Goal: Navigation & Orientation: Find specific page/section

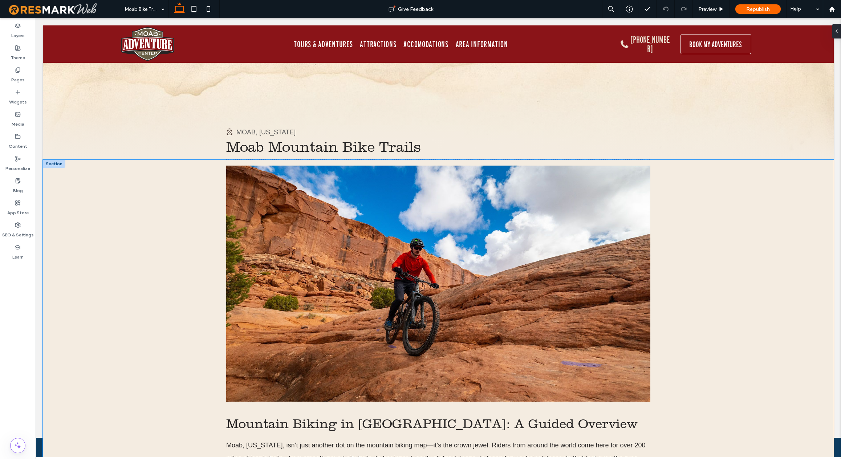
click at [152, 200] on div "Mountain Biking in [GEOGRAPHIC_DATA]: A Guided Overview [GEOGRAPHIC_DATA], [US_…" at bounding box center [438, 352] width 791 height 384
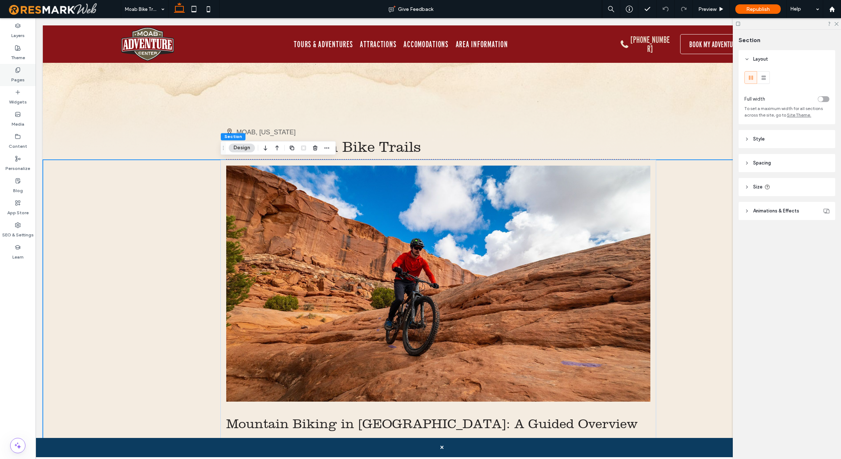
click at [19, 71] on use at bounding box center [18, 70] width 4 height 5
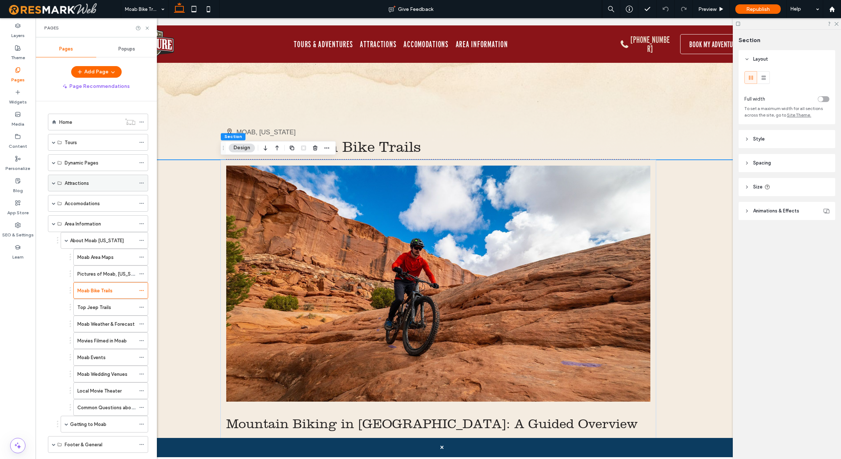
click at [53, 183] on span at bounding box center [54, 183] width 4 height 4
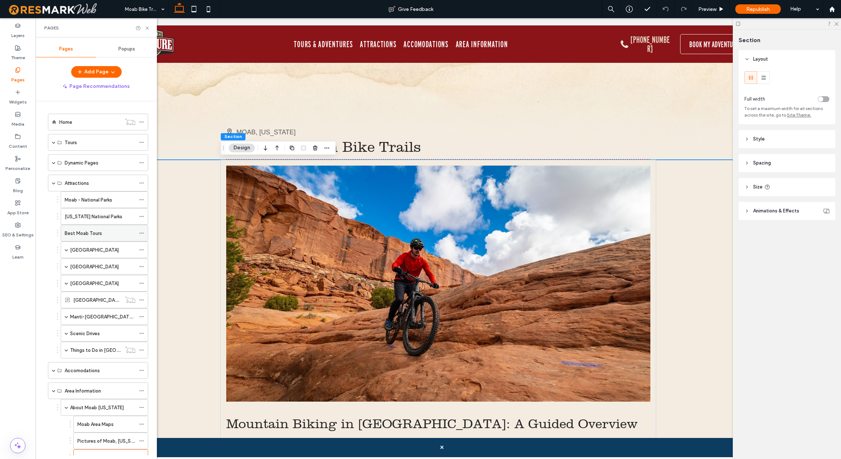
click at [97, 233] on label "Best Moab Tours" at bounding box center [83, 233] width 37 height 13
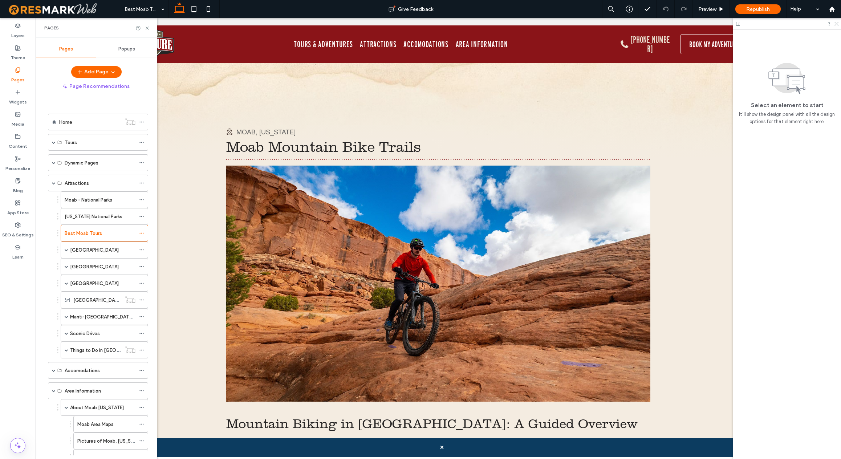
click at [836, 24] on use at bounding box center [837, 24] width 4 height 4
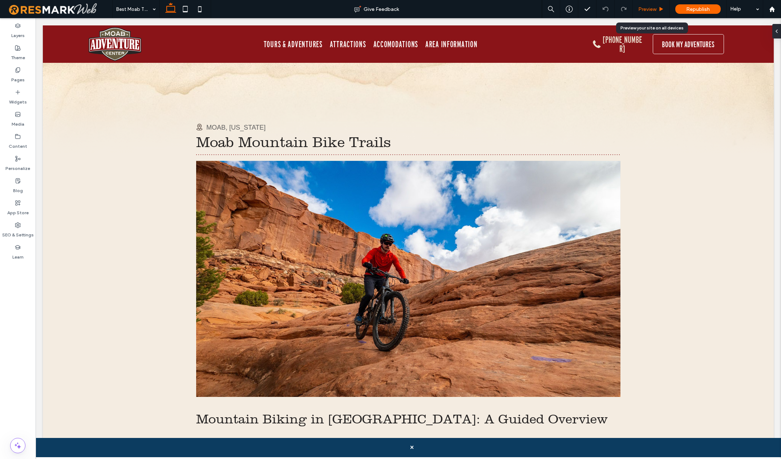
click at [654, 9] on span "Preview" at bounding box center [647, 9] width 18 height 6
